Goal: Check status: Check status

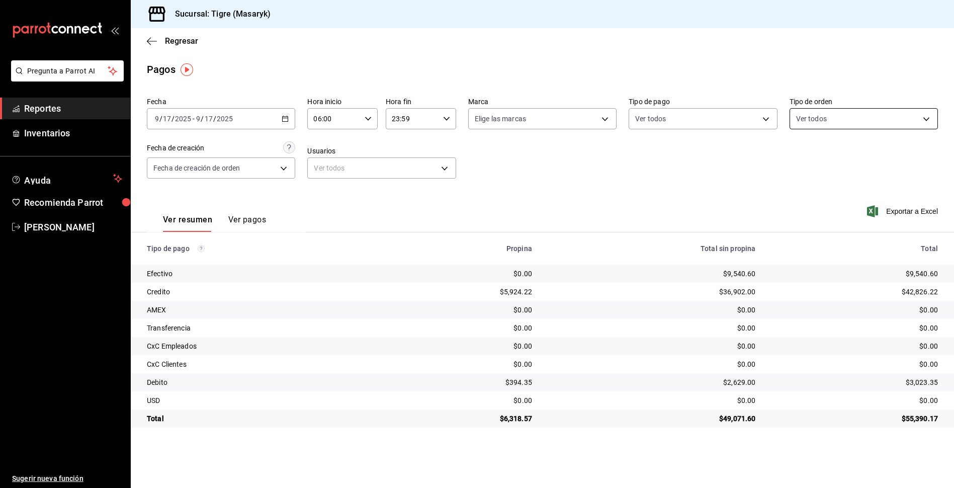
click at [930, 120] on body "Pregunta a Parrot AI Reportes Inventarios Ayuda Recomienda Parrot Tigre Masaryk…" at bounding box center [477, 244] width 954 height 488
click at [760, 147] on div at bounding box center [477, 244] width 954 height 488
click at [764, 117] on body "Pregunta a Parrot AI Reportes Inventarios Ayuda Recomienda Parrot Tigre Masaryk…" at bounding box center [477, 244] width 954 height 488
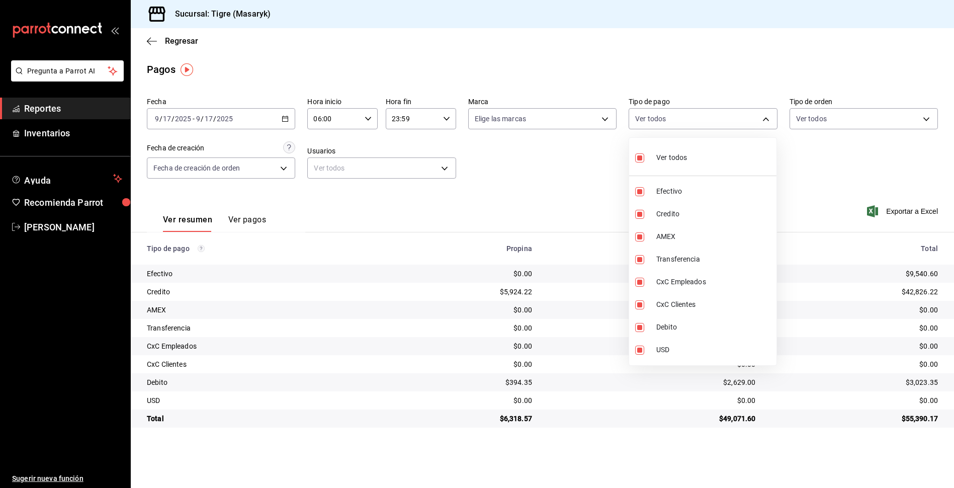
click at [639, 151] on label at bounding box center [641, 157] width 13 height 15
click at [639, 153] on input "checkbox" at bounding box center [639, 157] width 9 height 9
checkbox input "true"
type input "68cfb1b9-f6b2-44be-9d19-cf144159f8e2,563f51c4-7c0d-43b6-837e-e895ac41548e,d9472…"
checkbox input "true"
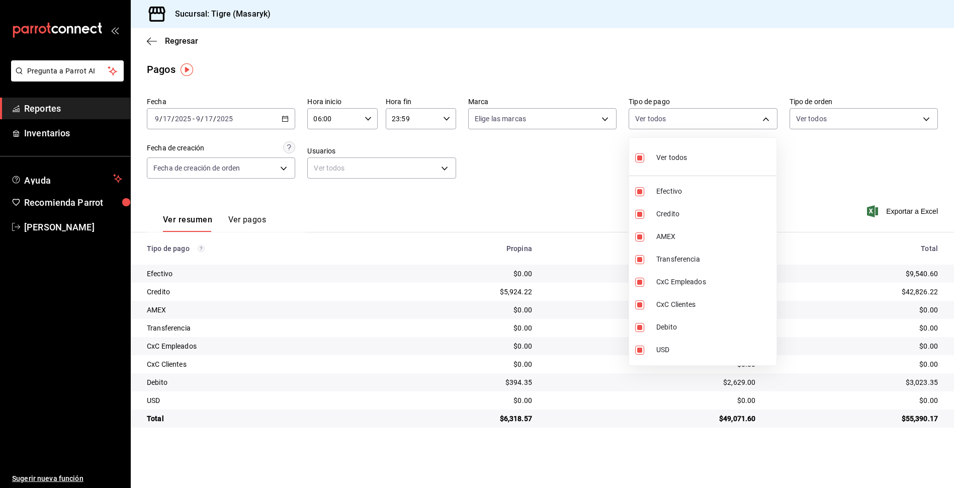
checkbox input "true"
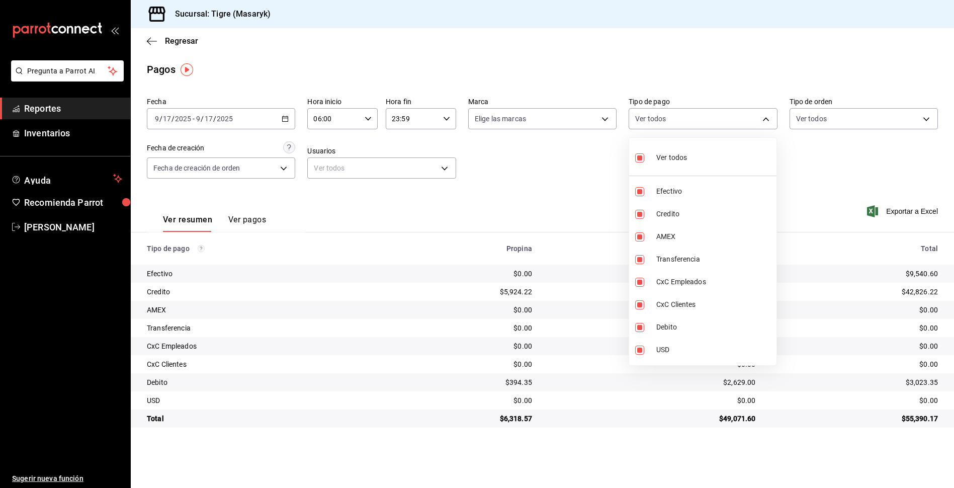
checkbox input "true"
click at [640, 155] on input "checkbox" at bounding box center [639, 157] width 9 height 9
checkbox input "false"
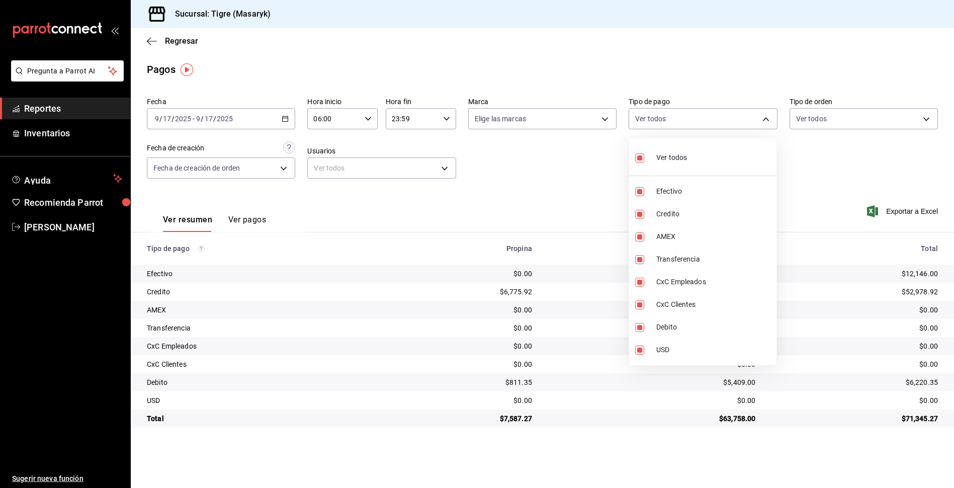
checkbox input "false"
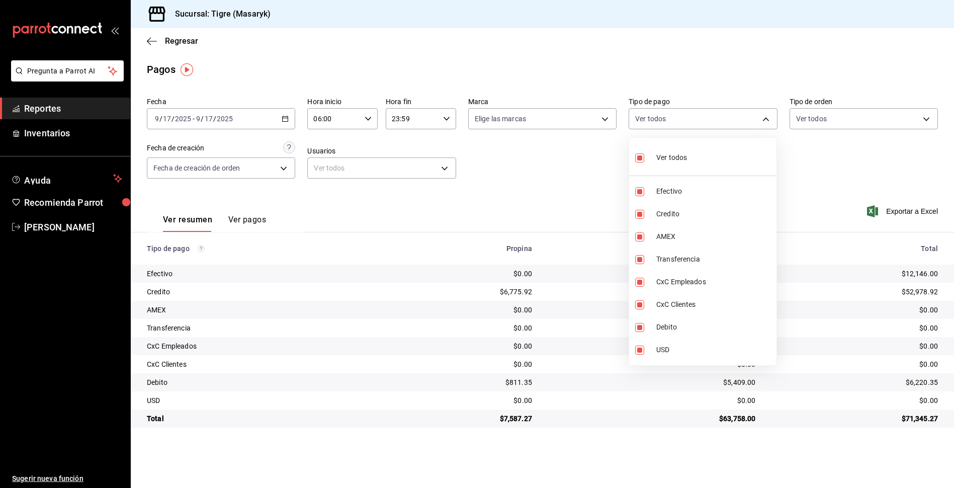
checkbox input "false"
click at [640, 155] on input "checkbox" at bounding box center [639, 157] width 9 height 9
checkbox input "true"
type input "68cfb1b9-f6b2-44be-9d19-cf144159f8e2,563f51c4-7c0d-43b6-837e-e895ac41548e,d9472…"
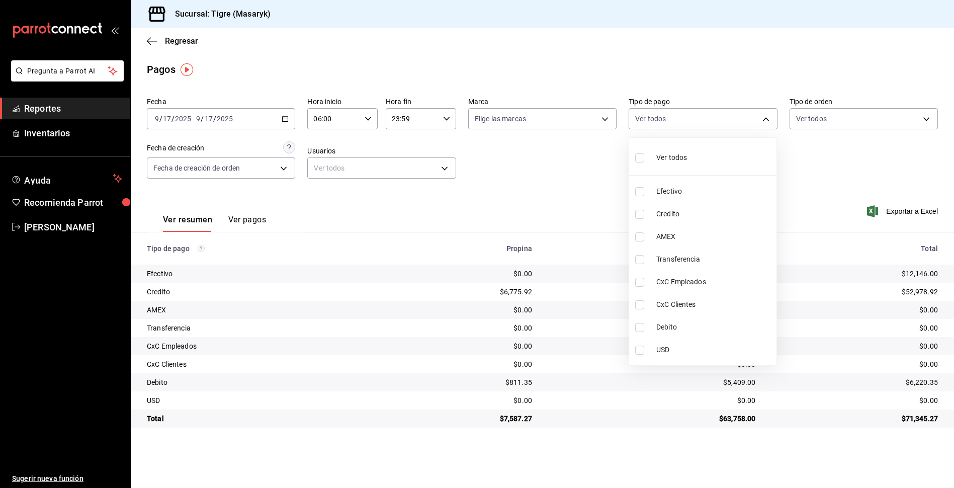
checkbox input "true"
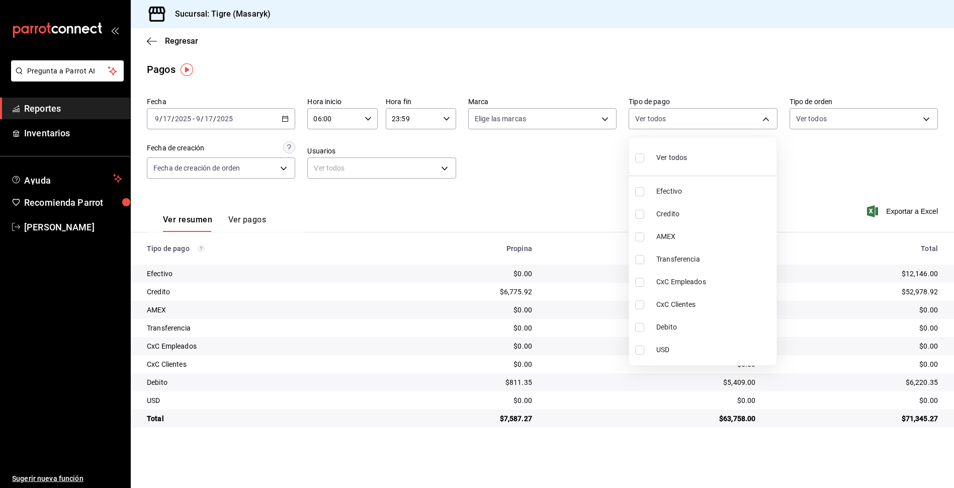
checkbox input "true"
click at [370, 116] on div at bounding box center [477, 244] width 954 height 488
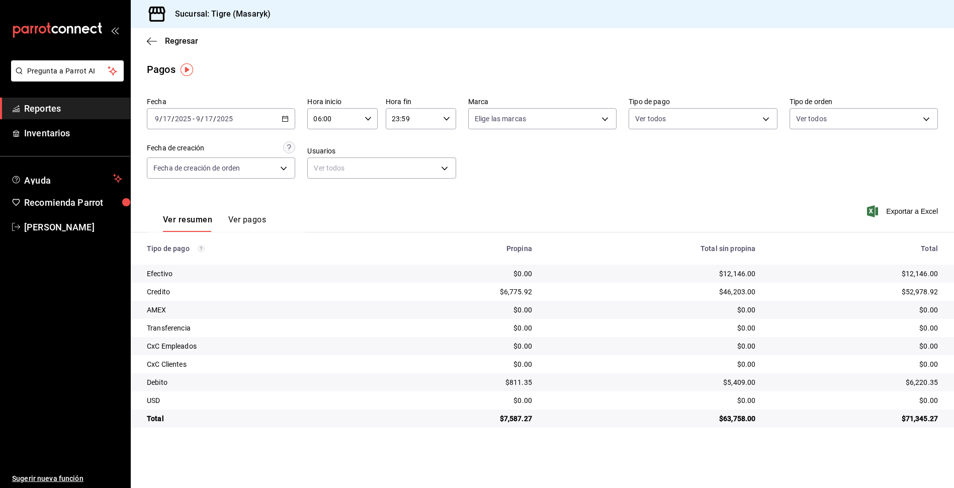
click at [369, 117] on icon "button" at bounding box center [368, 118] width 7 height 7
drag, startPoint x: 359, startPoint y: 152, endPoint x: 329, endPoint y: 142, distance: 31.3
click at [329, 142] on span "06" at bounding box center [324, 144] width 19 height 8
click at [325, 143] on span "06" at bounding box center [324, 144] width 19 height 8
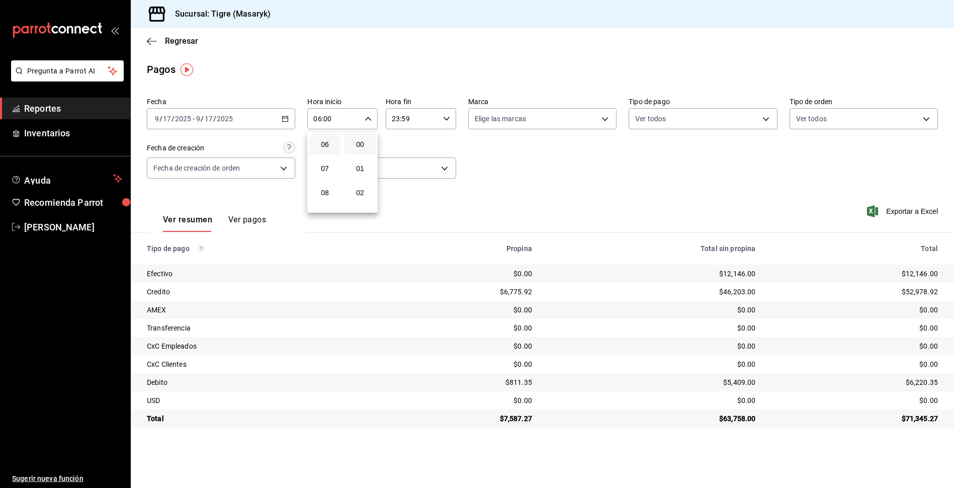
click at [637, 183] on div at bounding box center [477, 244] width 954 height 488
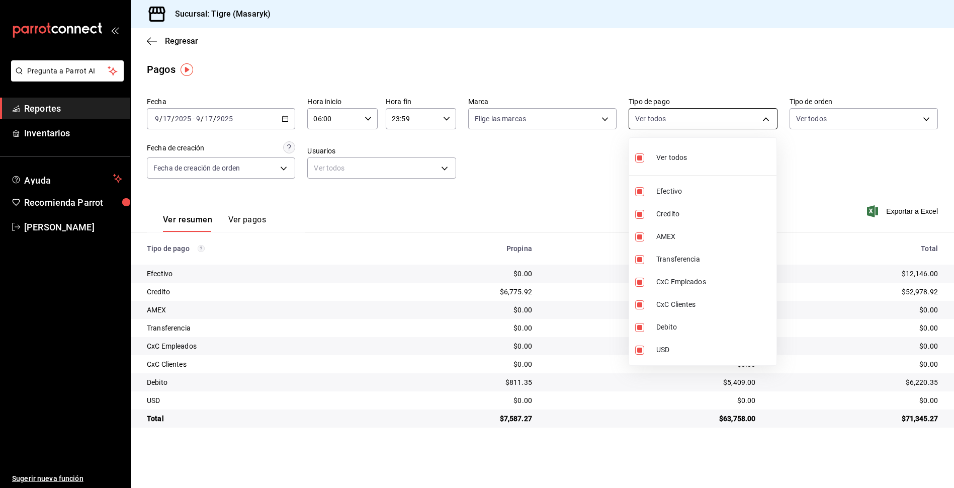
click at [763, 124] on body "Pregunta a Parrot AI Reportes Inventarios Ayuda Recomienda Parrot Tigre Masaryk…" at bounding box center [477, 244] width 954 height 488
click at [789, 161] on div at bounding box center [477, 244] width 954 height 488
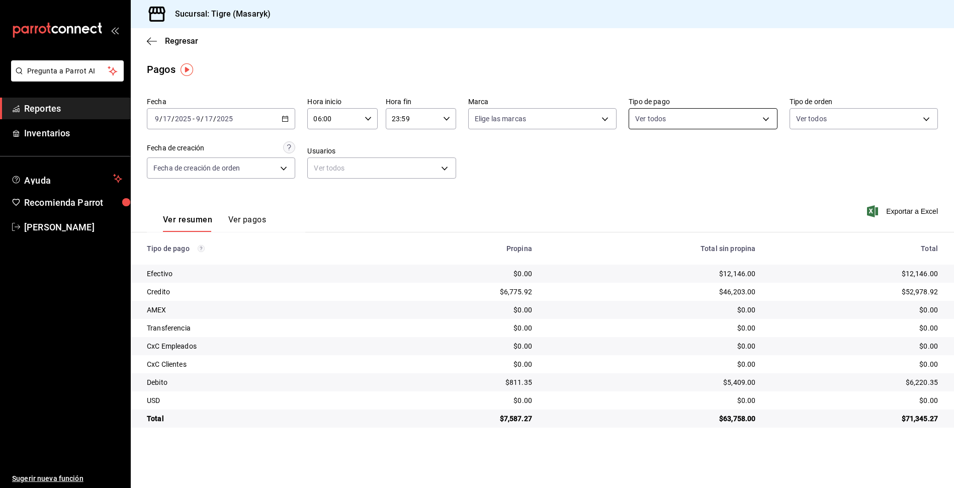
click at [764, 122] on body "Pregunta a Parrot AI Reportes Inventarios Ayuda Recomienda Parrot Tigre Masaryk…" at bounding box center [477, 244] width 954 height 488
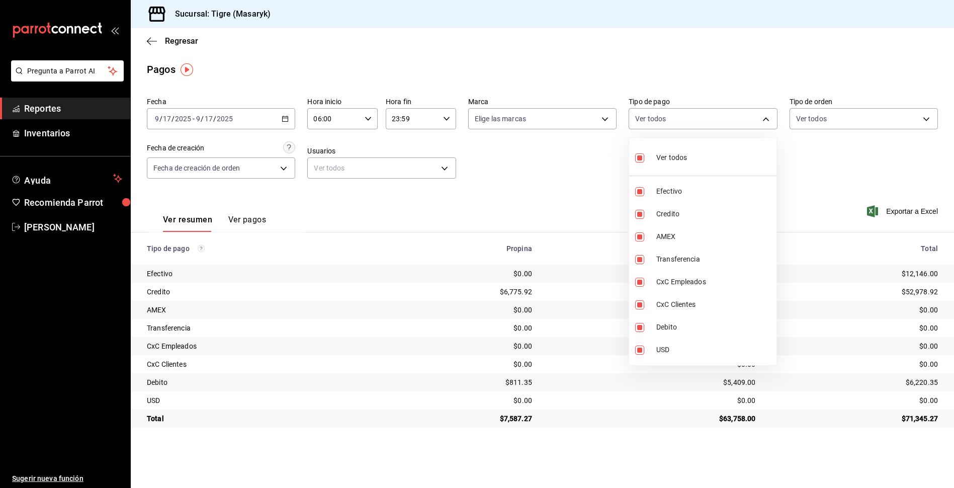
click at [642, 159] on input "checkbox" at bounding box center [639, 157] width 9 height 9
checkbox input "false"
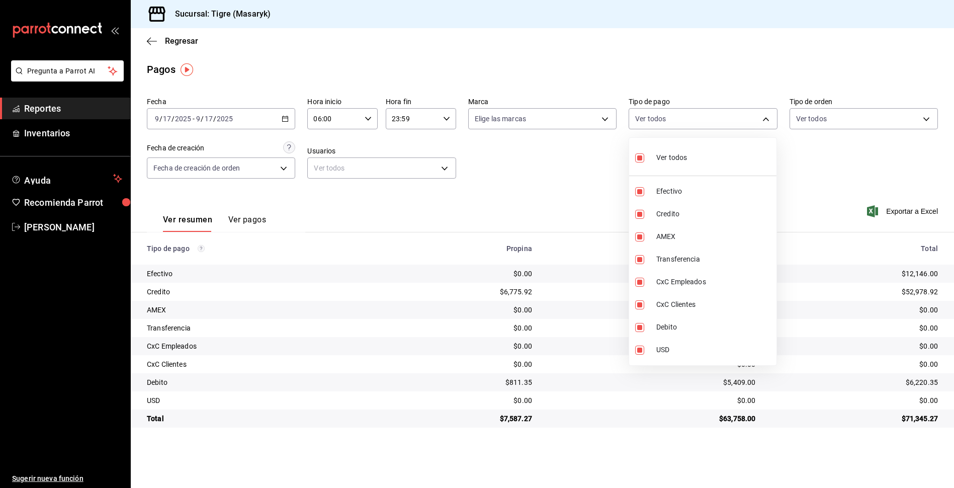
checkbox input "false"
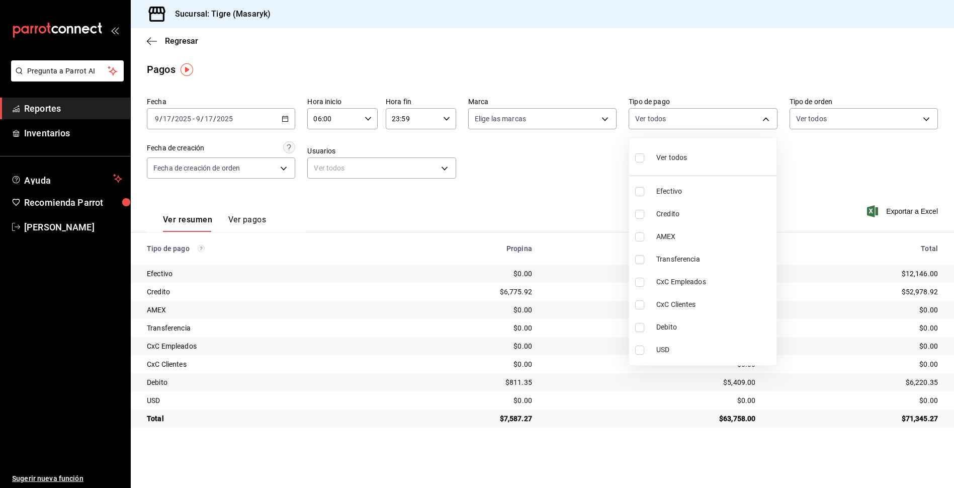
click at [642, 159] on input "checkbox" at bounding box center [639, 157] width 9 height 9
checkbox input "true"
type input "68cfb1b9-f6b2-44be-9d19-cf144159f8e2,563f51c4-7c0d-43b6-837e-e895ac41548e,d9472…"
checkbox input "true"
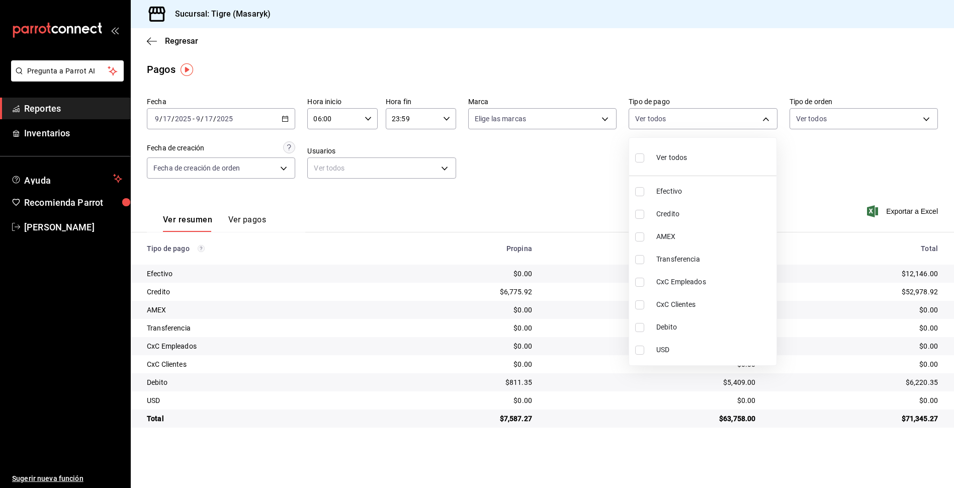
checkbox input "true"
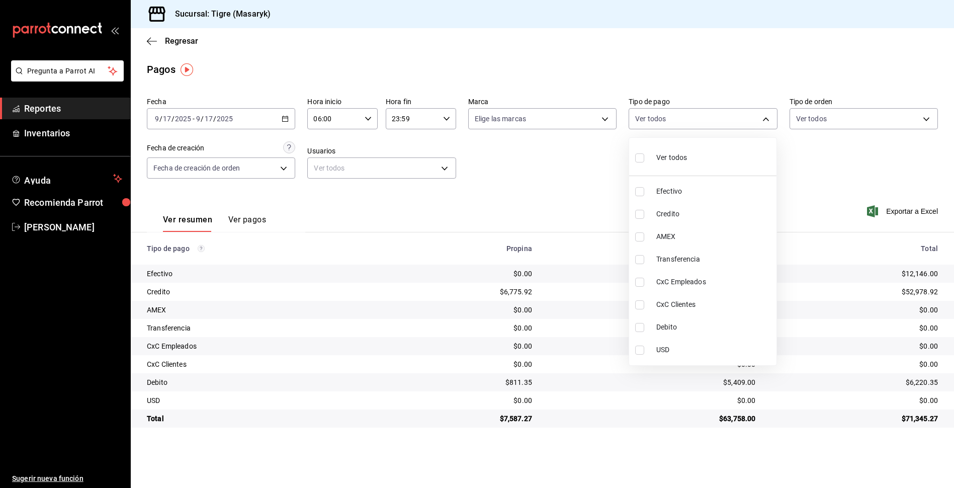
checkbox input "true"
click at [548, 169] on div at bounding box center [477, 244] width 954 height 488
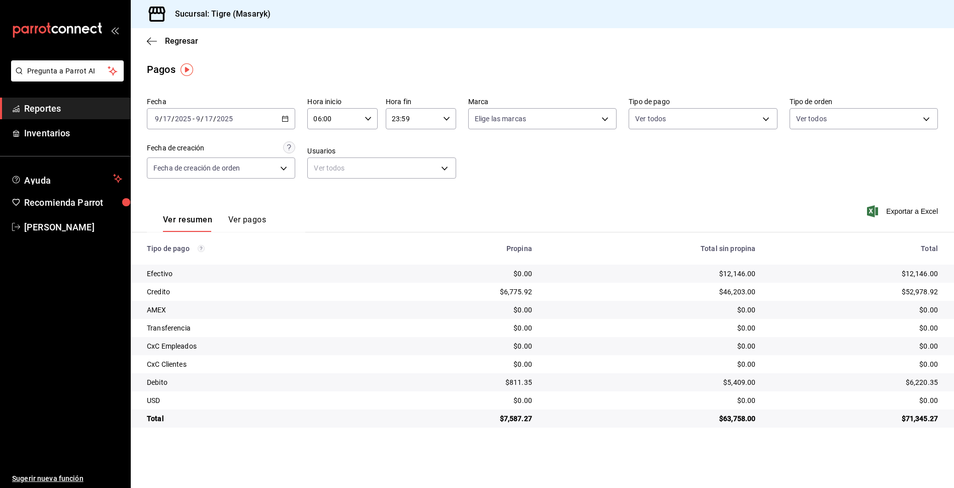
click at [372, 118] on div "06:00 Hora inicio" at bounding box center [342, 118] width 70 height 21
click at [335, 198] on button "08" at bounding box center [324, 193] width 31 height 20
click at [323, 164] on button "07" at bounding box center [324, 168] width 31 height 20
type input "07:00"
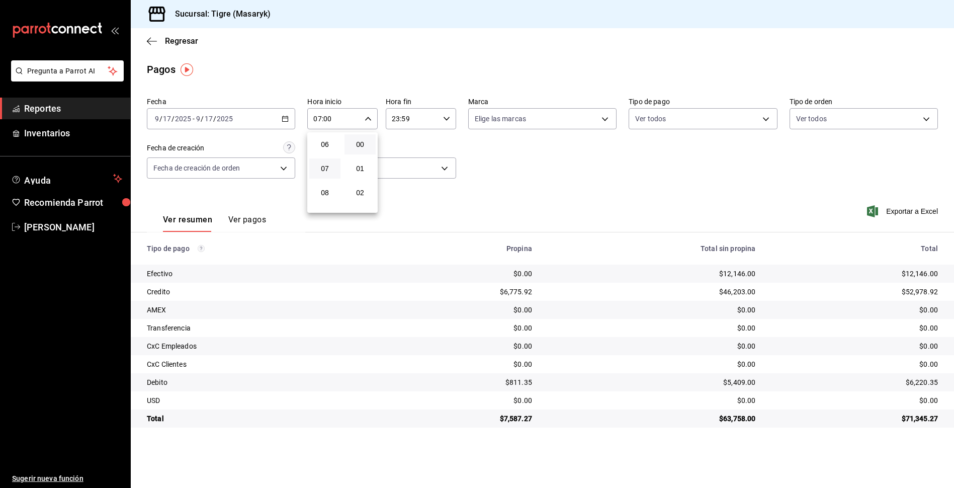
click at [444, 117] on div at bounding box center [477, 244] width 954 height 488
click at [444, 117] on icon "button" at bounding box center [446, 118] width 7 height 7
click at [408, 208] on button "23" at bounding box center [403, 201] width 31 height 20
click at [765, 117] on div at bounding box center [477, 244] width 954 height 488
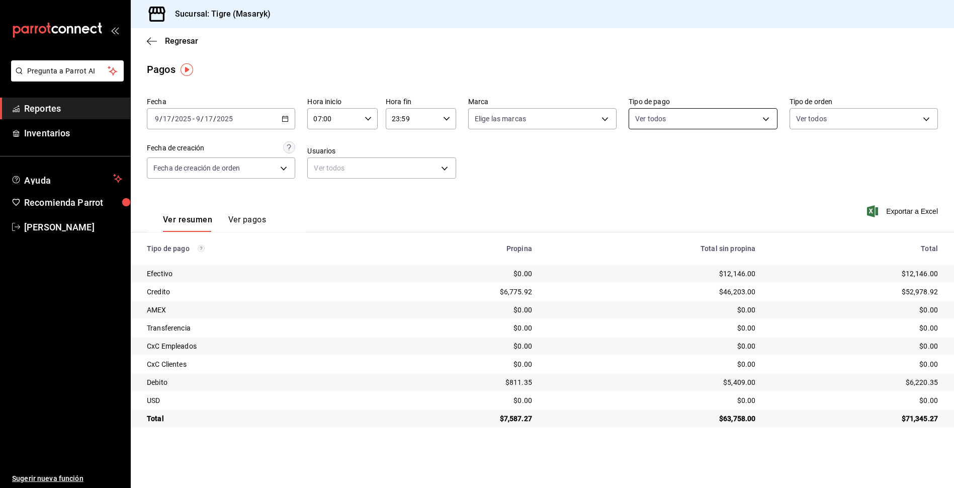
click at [764, 119] on body "Pregunta a Parrot AI Reportes Inventarios Ayuda Recomienda Parrot Tigre Masaryk…" at bounding box center [477, 244] width 954 height 488
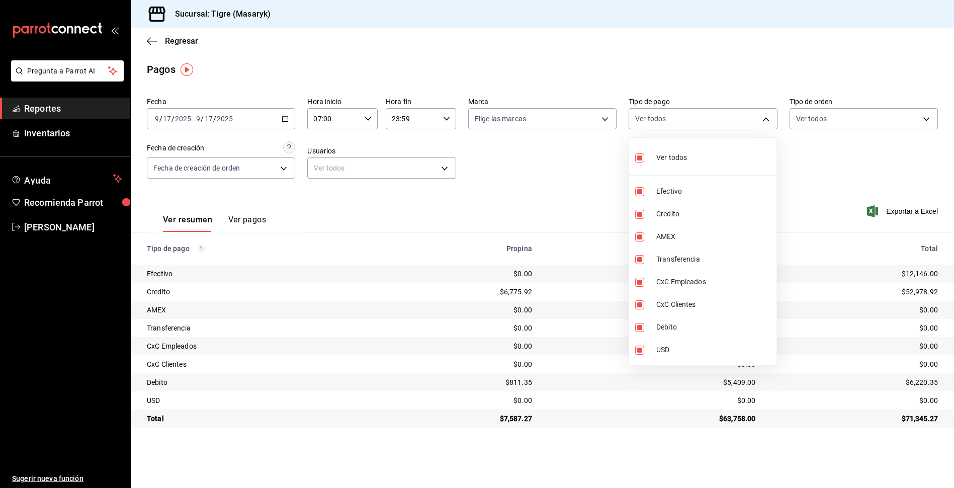
click at [602, 184] on div at bounding box center [477, 244] width 954 height 488
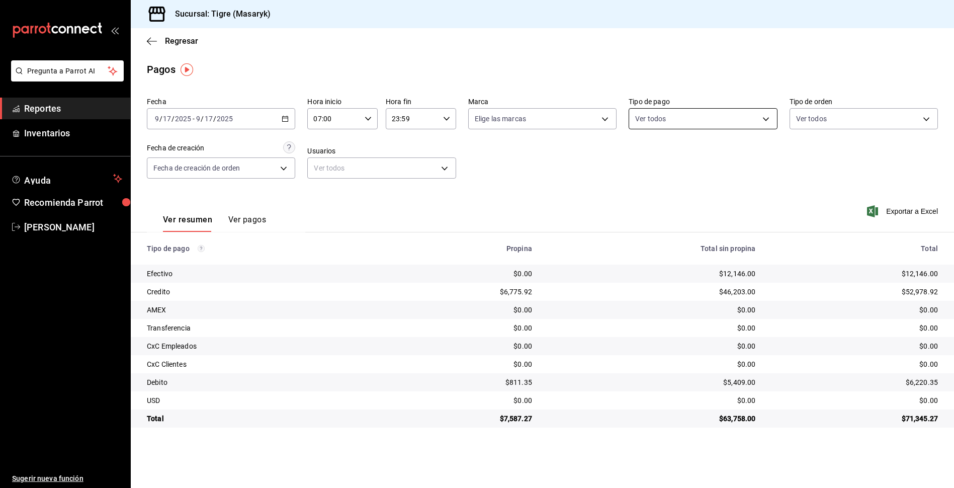
click at [771, 118] on body "Pregunta a Parrot AI Reportes Inventarios Ayuda Recomienda Parrot Tigre Masaryk…" at bounding box center [477, 244] width 954 height 488
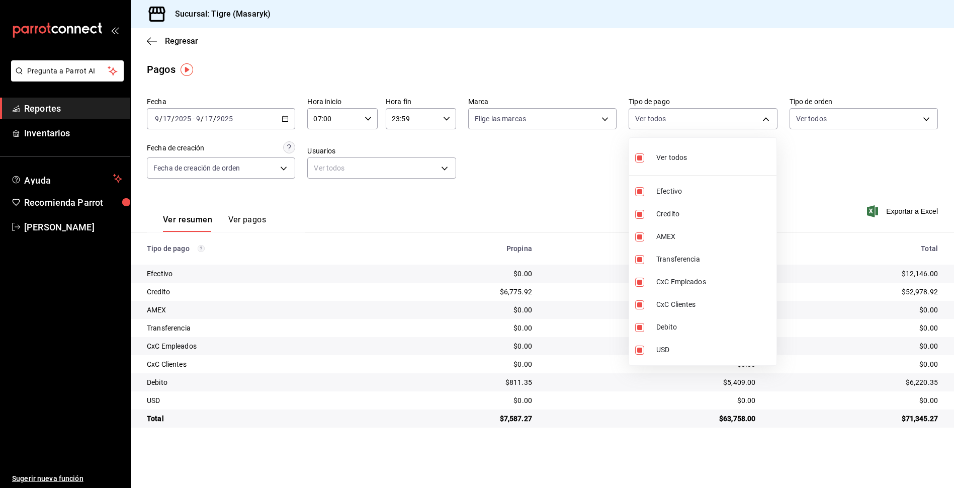
click at [604, 463] on div at bounding box center [477, 244] width 954 height 488
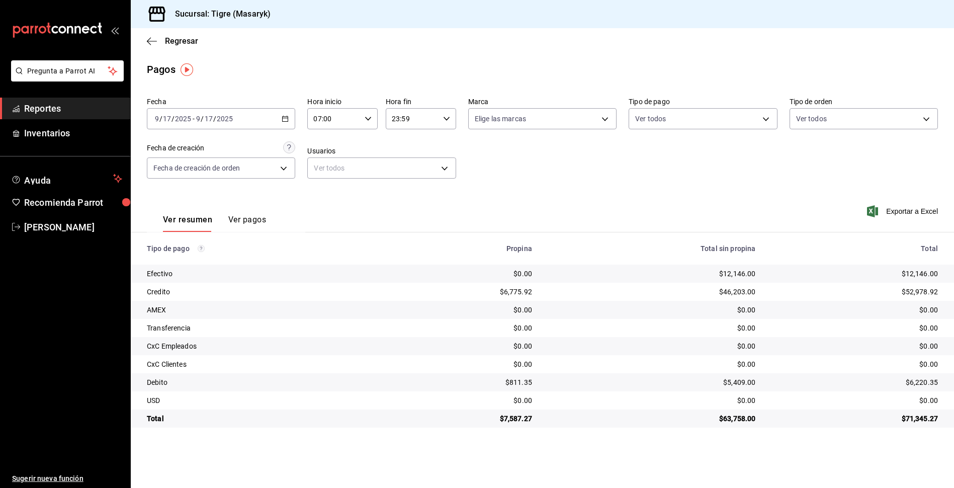
click at [287, 121] on \(Stroke\) "button" at bounding box center [285, 119] width 6 height 6
click at [175, 261] on span "Rango de fechas" at bounding box center [194, 262] width 78 height 11
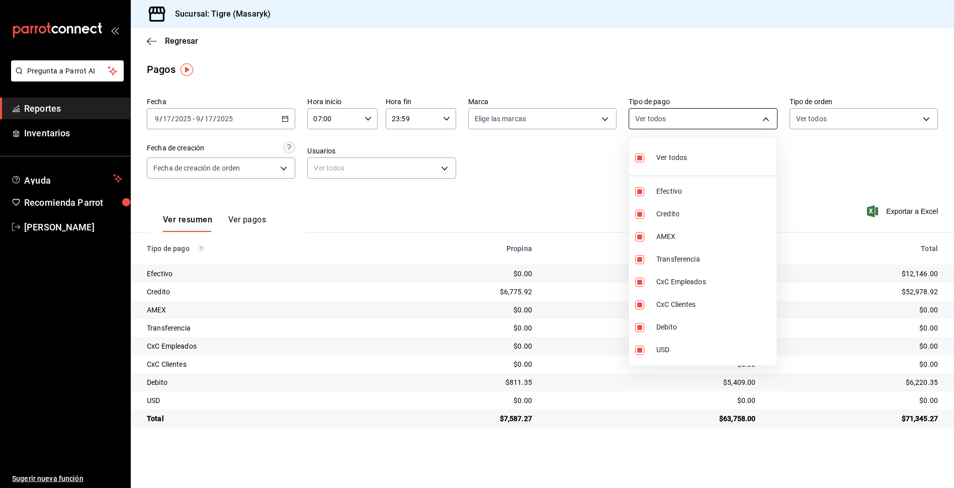
click at [766, 122] on body "Pregunta a Parrot AI Reportes Inventarios Ayuda Recomienda Parrot Tigre Masaryk…" at bounding box center [477, 244] width 954 height 488
click at [639, 158] on input "checkbox" at bounding box center [639, 157] width 9 height 9
checkbox input "false"
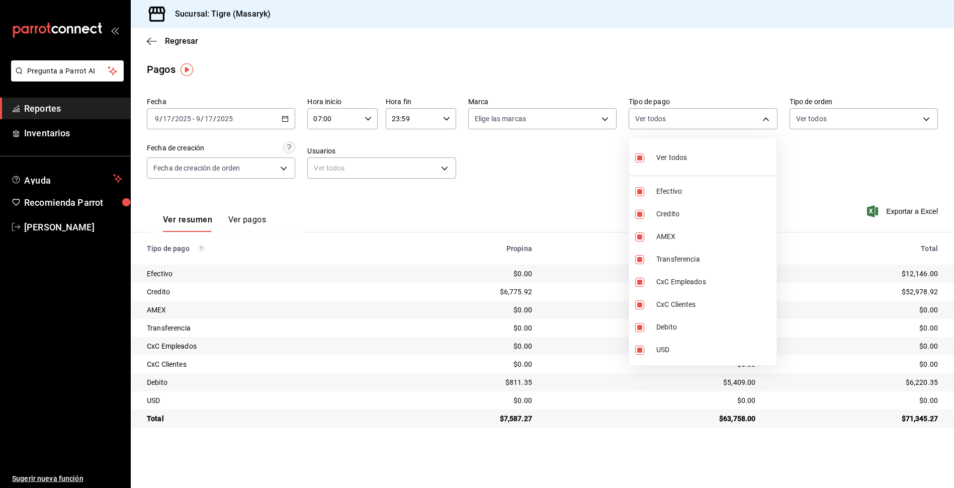
checkbox input "false"
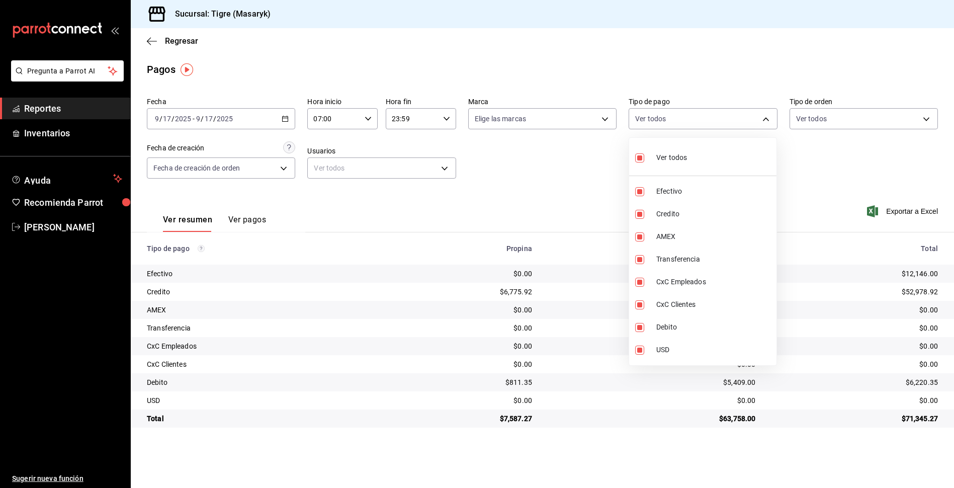
checkbox input "false"
click at [639, 158] on input "checkbox" at bounding box center [639, 157] width 9 height 9
checkbox input "true"
type input "68cfb1b9-f6b2-44be-9d19-cf144159f8e2,563f51c4-7c0d-43b6-837e-e895ac41548e,d9472…"
checkbox input "true"
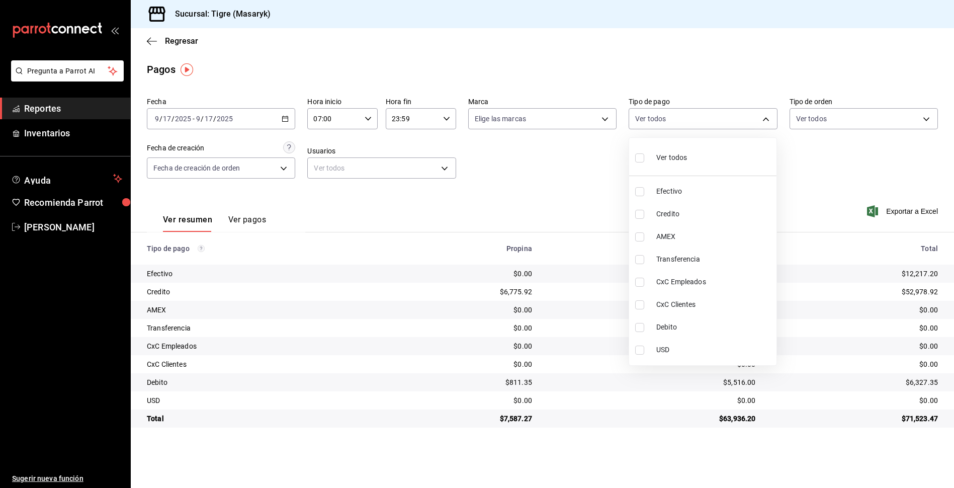
checkbox input "true"
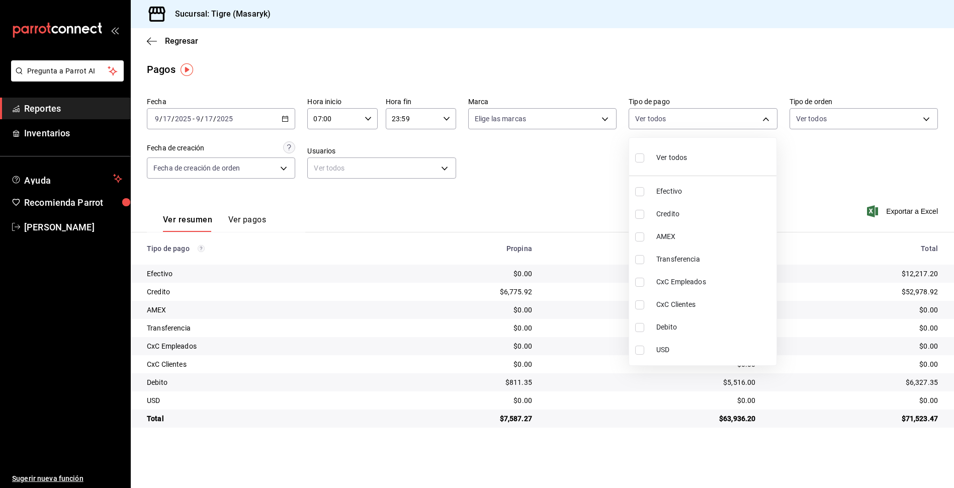
checkbox input "true"
click at [824, 205] on div at bounding box center [477, 244] width 954 height 488
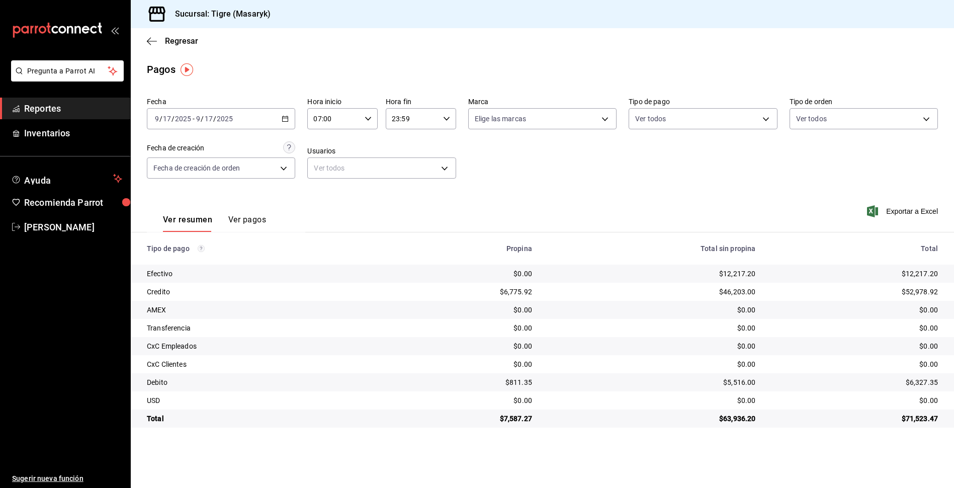
click at [369, 117] on icon "button" at bounding box center [368, 118] width 7 height 7
click at [329, 147] on span "07" at bounding box center [324, 144] width 19 height 8
click at [758, 120] on div at bounding box center [477, 244] width 954 height 488
click at [772, 119] on body "Pregunta a Parrot AI Reportes Inventarios Ayuda Recomienda Parrot Tigre Masaryk…" at bounding box center [477, 244] width 954 height 488
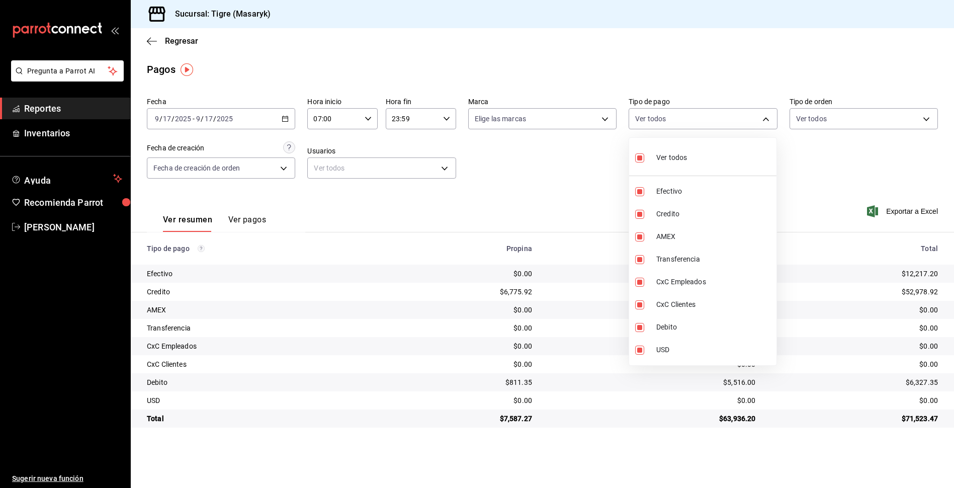
click at [642, 157] on input "checkbox" at bounding box center [639, 157] width 9 height 9
checkbox input "false"
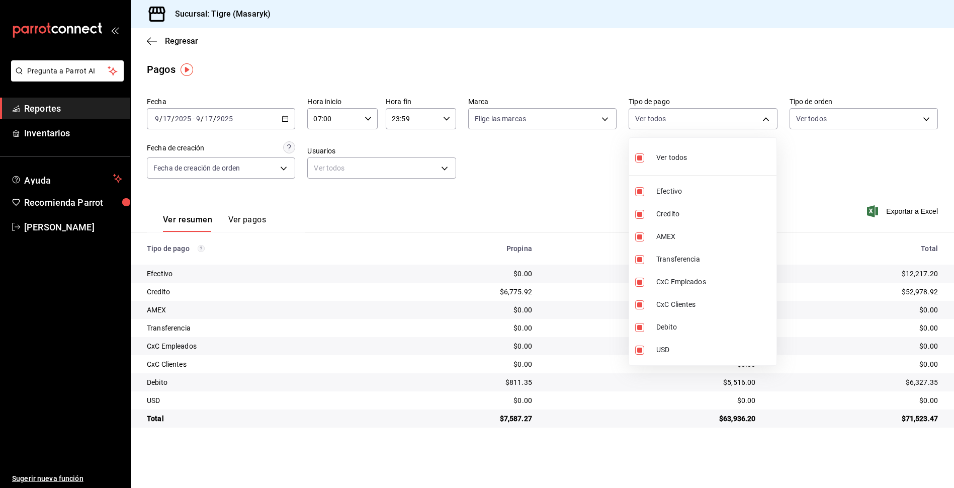
checkbox input "false"
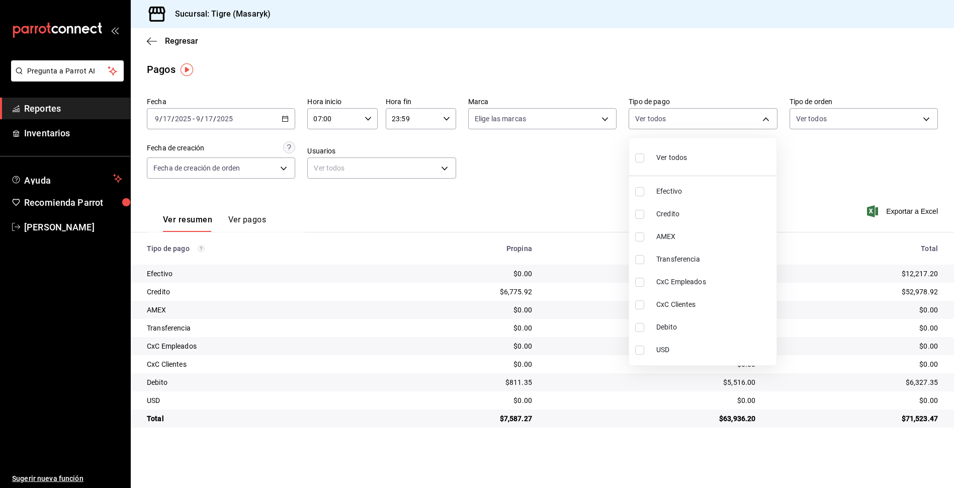
click at [639, 157] on input "checkbox" at bounding box center [639, 157] width 9 height 9
checkbox input "true"
type input "68cfb1b9-f6b2-44be-9d19-cf144159f8e2,563f51c4-7c0d-43b6-837e-e895ac41548e,d9472…"
checkbox input "true"
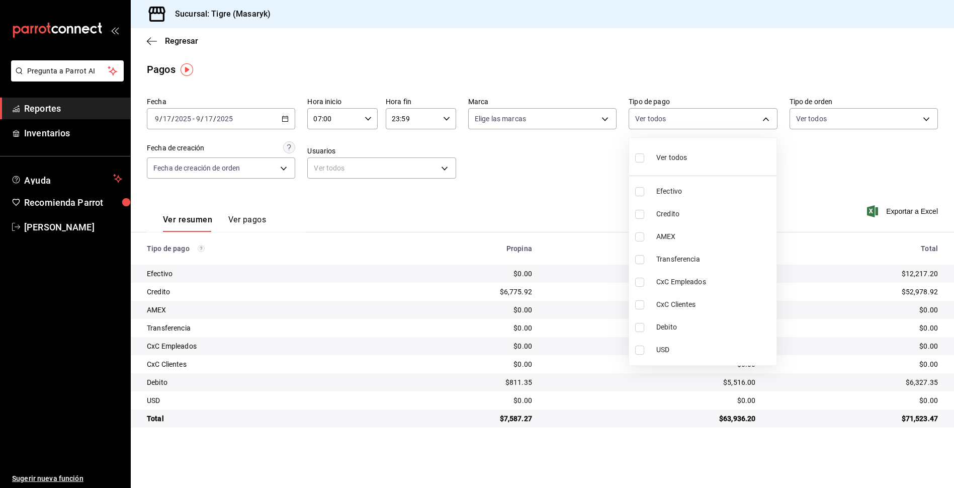
checkbox input "true"
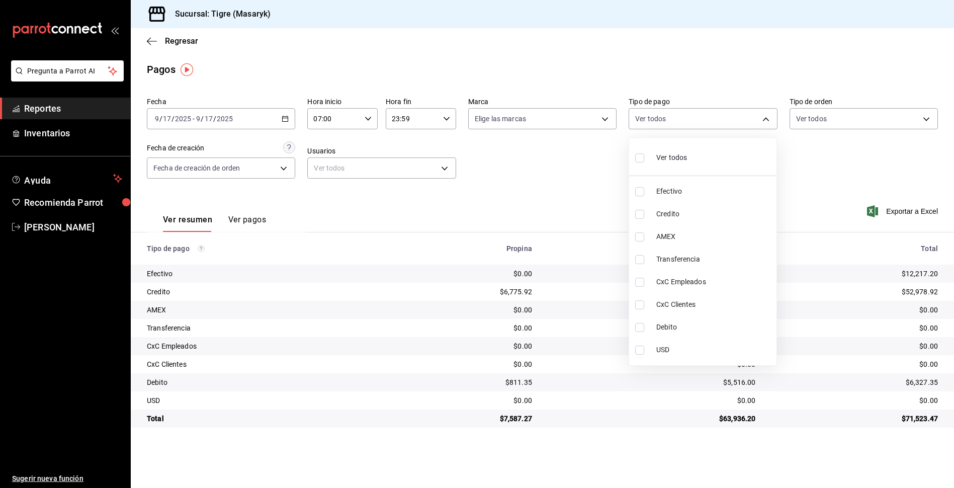
checkbox input "true"
click at [825, 169] on div at bounding box center [477, 244] width 954 height 488
